Goal: Find specific page/section: Find specific page/section

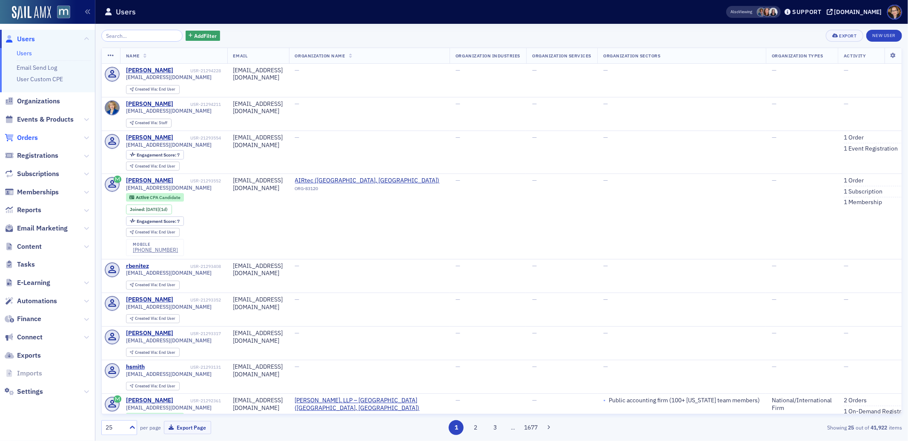
click at [33, 137] on span "Orders" at bounding box center [27, 137] width 21 height 9
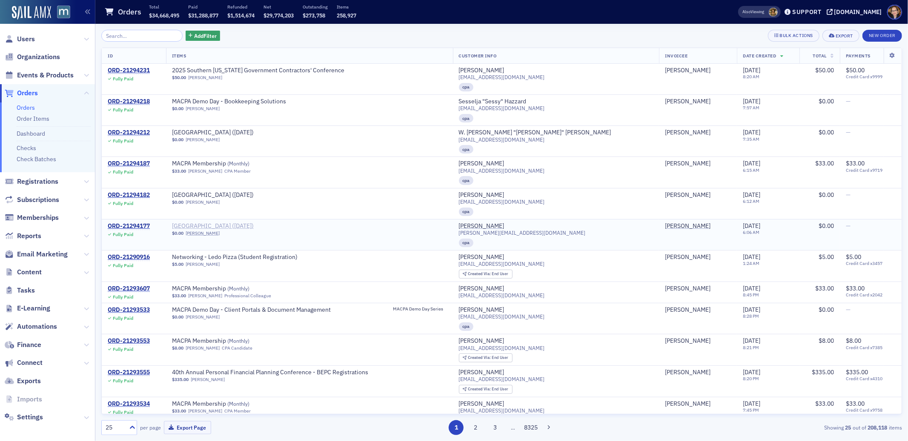
click at [249, 225] on span "[GEOGRAPHIC_DATA] ([DATE])" at bounding box center [225, 227] width 107 height 8
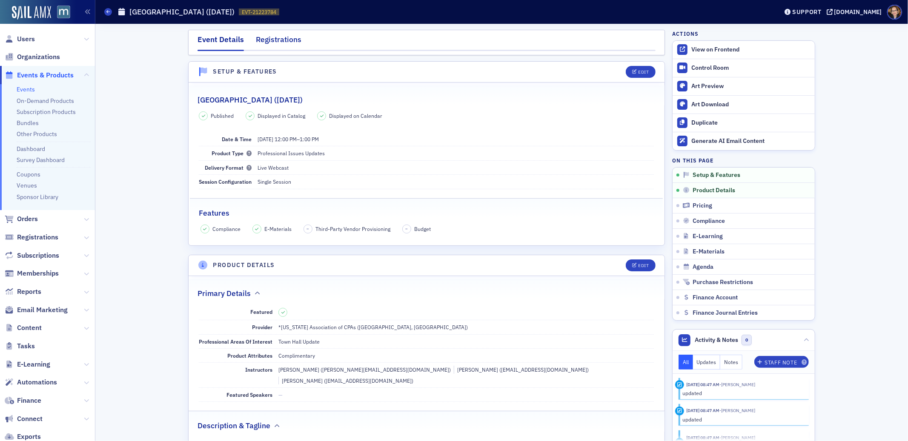
click at [274, 36] on div "Registrations" at bounding box center [279, 42] width 46 height 16
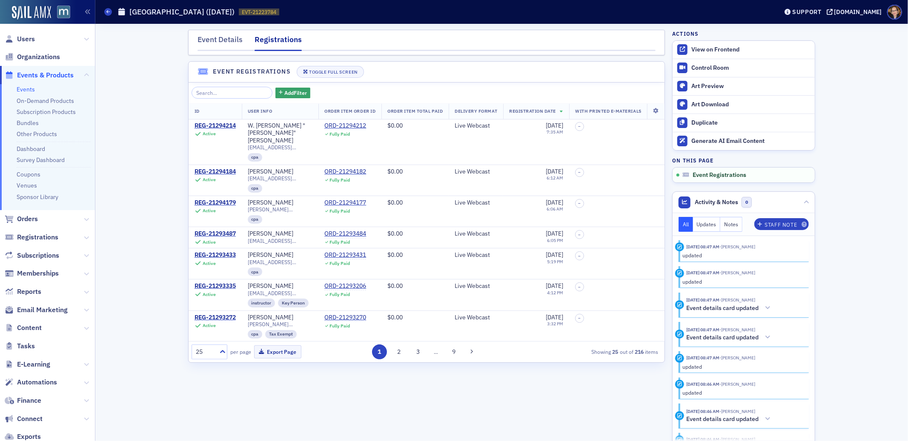
click at [37, 73] on span "Events & Products" at bounding box center [45, 75] width 57 height 9
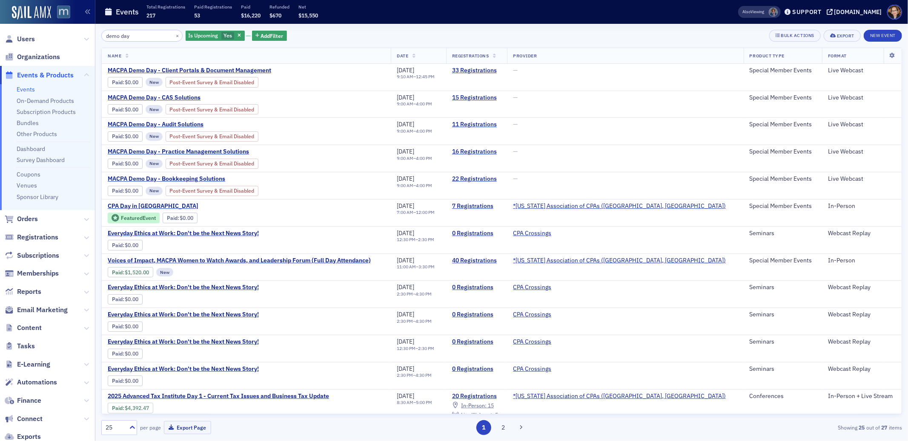
type input "demo day"
